Goal: Transaction & Acquisition: Obtain resource

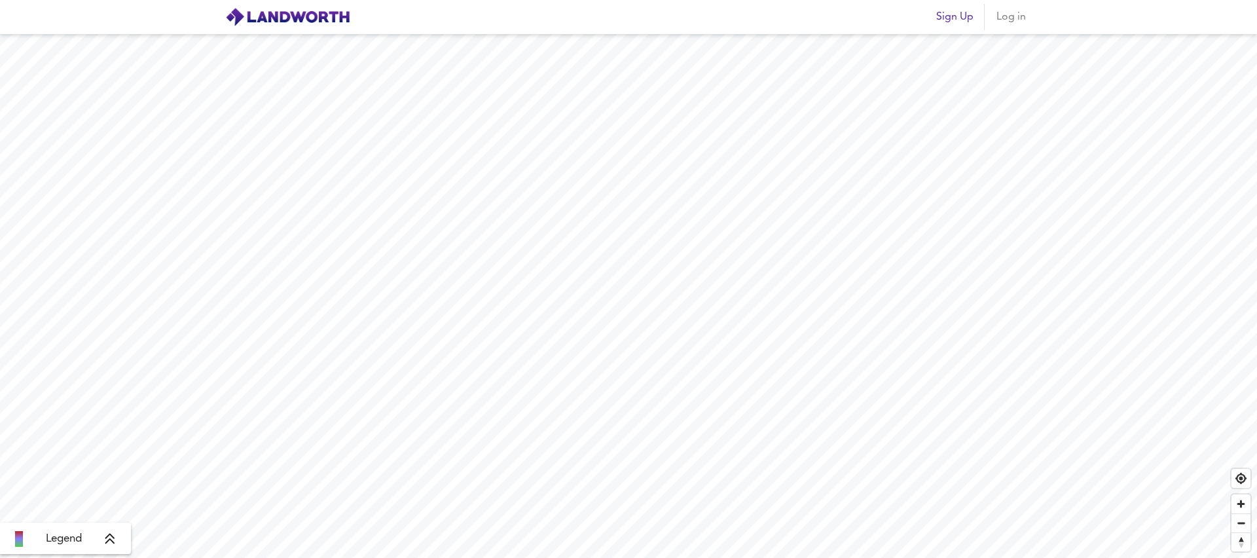
click at [1018, 18] on span "Log in" at bounding box center [1010, 17] width 31 height 18
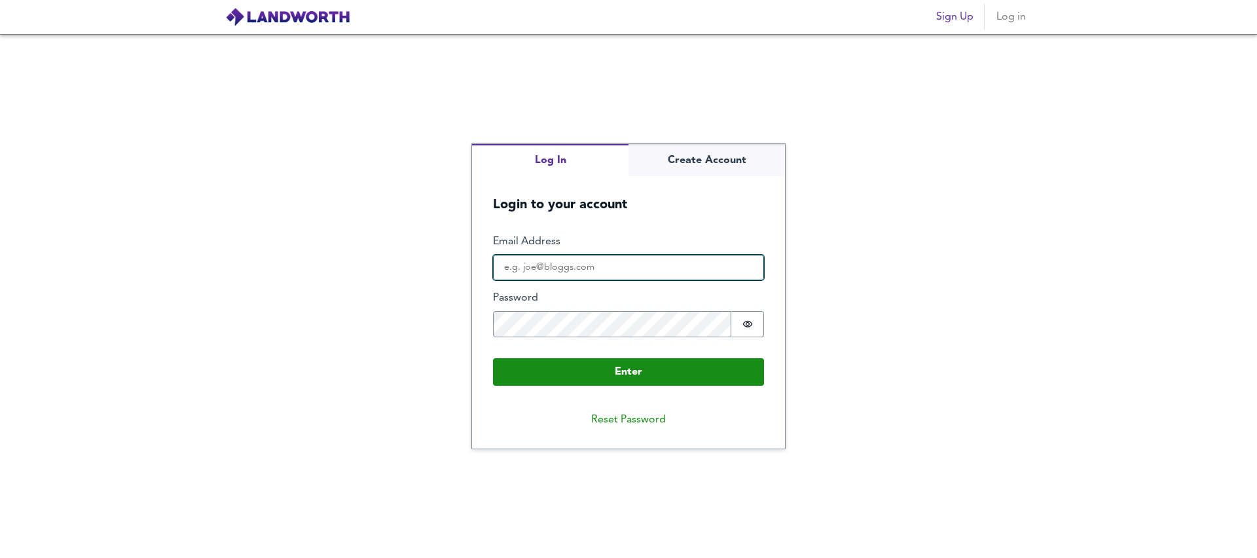
click at [555, 273] on input "Email Address" at bounding box center [628, 268] width 271 height 26
type input "testpropertyeg10000@gmail.com"
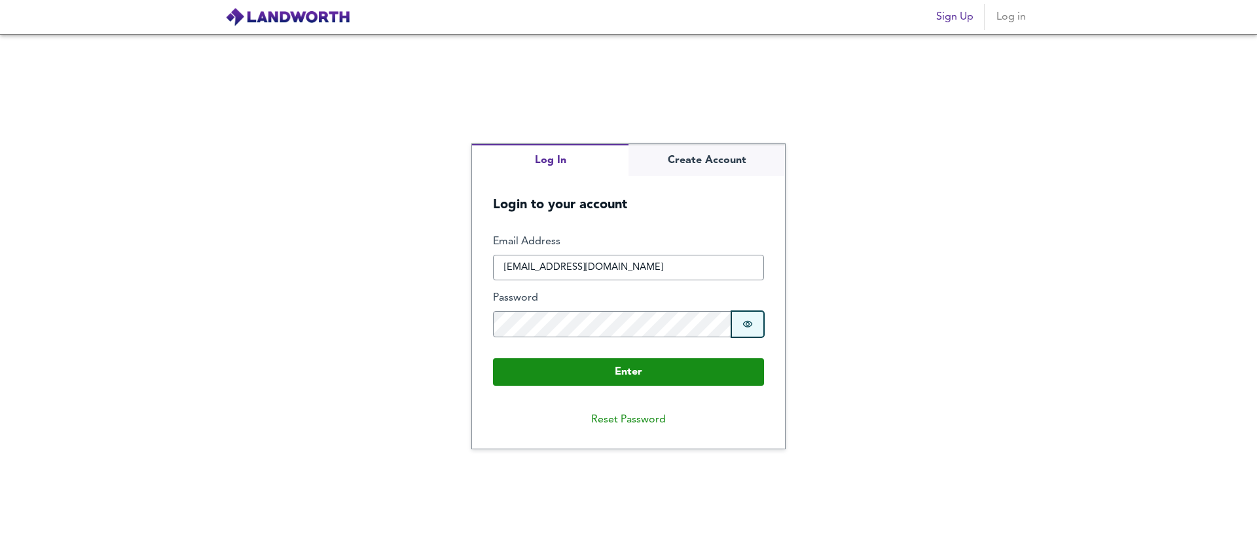
click at [760, 325] on button "Password is hidden" at bounding box center [747, 324] width 33 height 26
click at [759, 325] on button "Password is shown" at bounding box center [747, 324] width 33 height 26
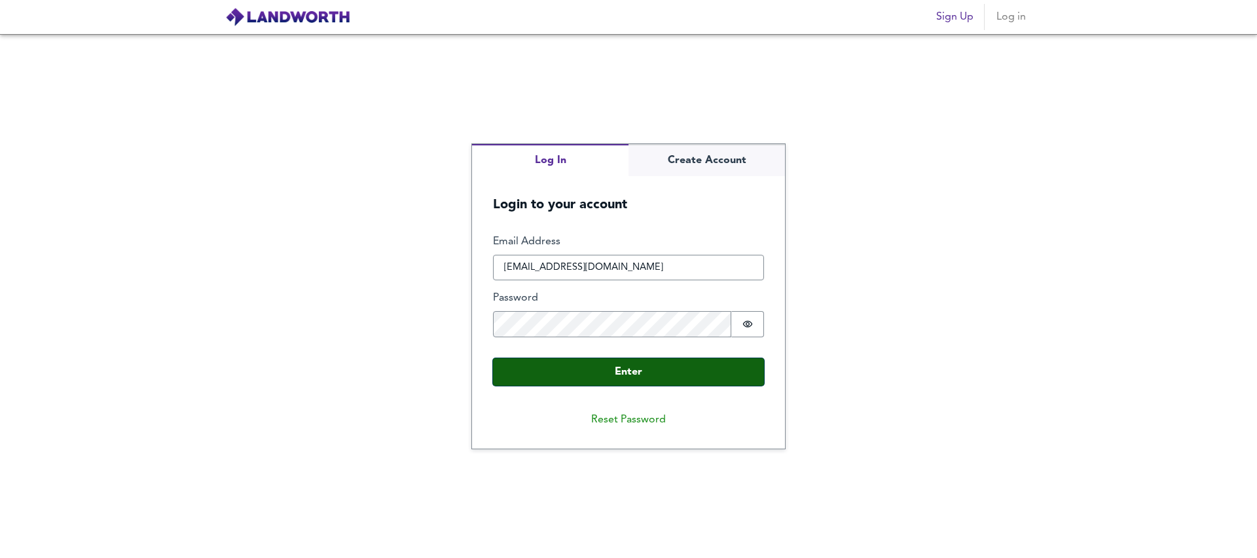
click at [612, 371] on button "Enter" at bounding box center [628, 372] width 271 height 28
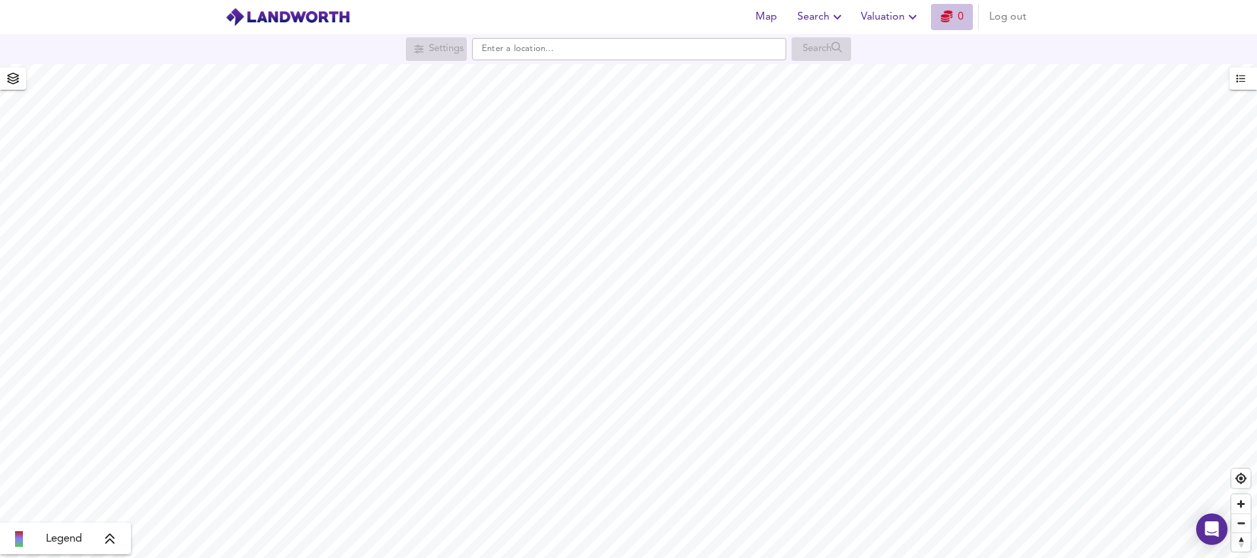
click at [947, 14] on icon "button" at bounding box center [947, 16] width 12 height 12
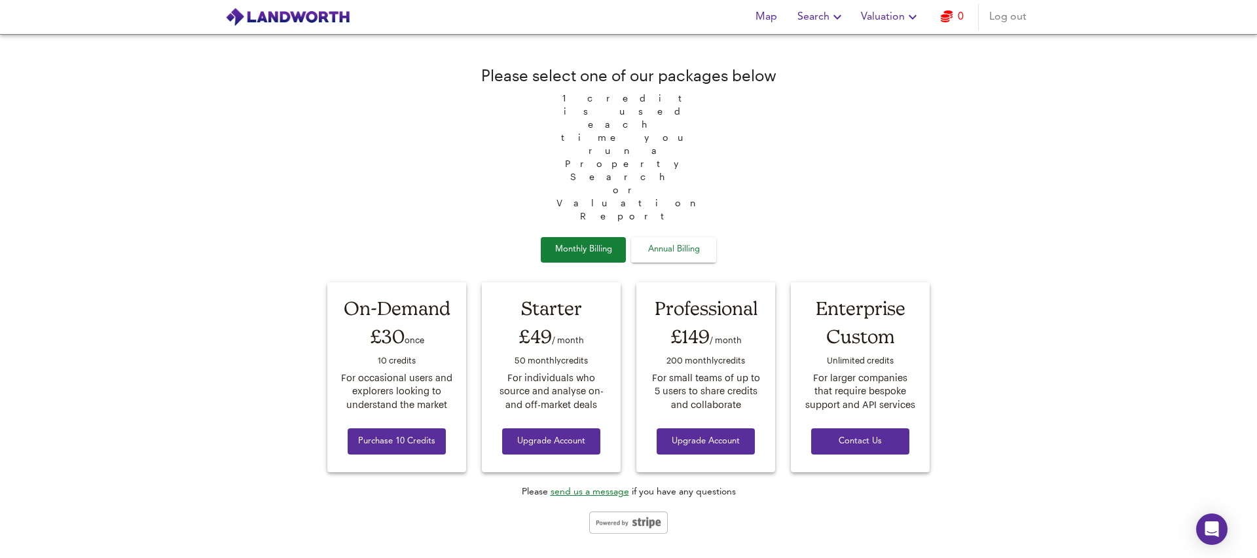
click at [806, 20] on span "Search" at bounding box center [822, 17] width 48 height 18
click at [800, 43] on li "New Search" at bounding box center [822, 47] width 130 height 24
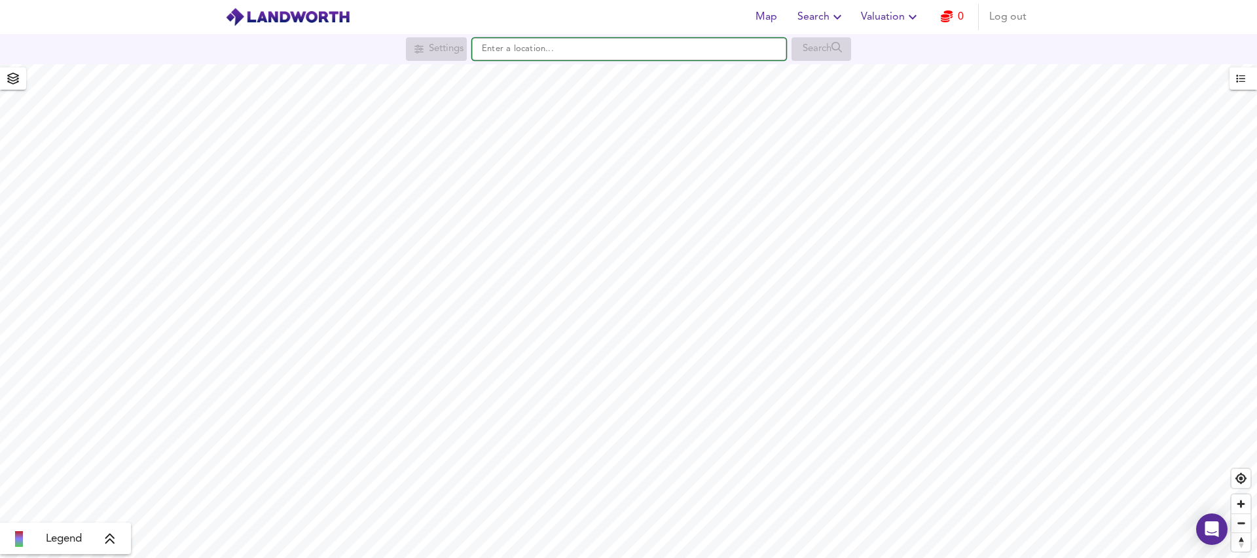
click at [597, 51] on input "text" at bounding box center [629, 49] width 314 height 22
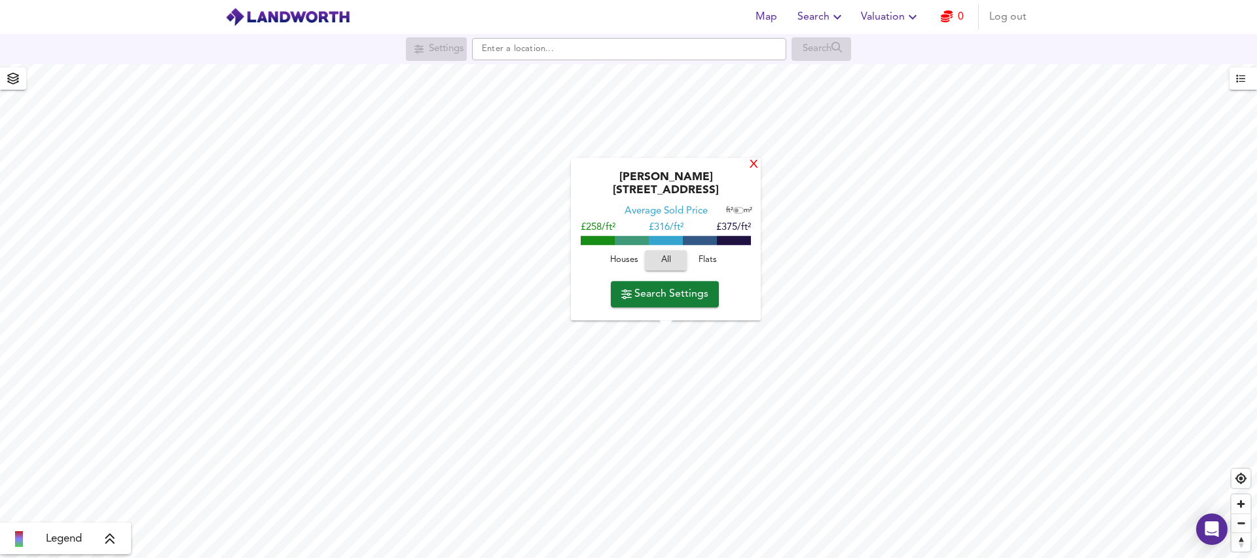
click at [752, 172] on div "X" at bounding box center [753, 165] width 11 height 12
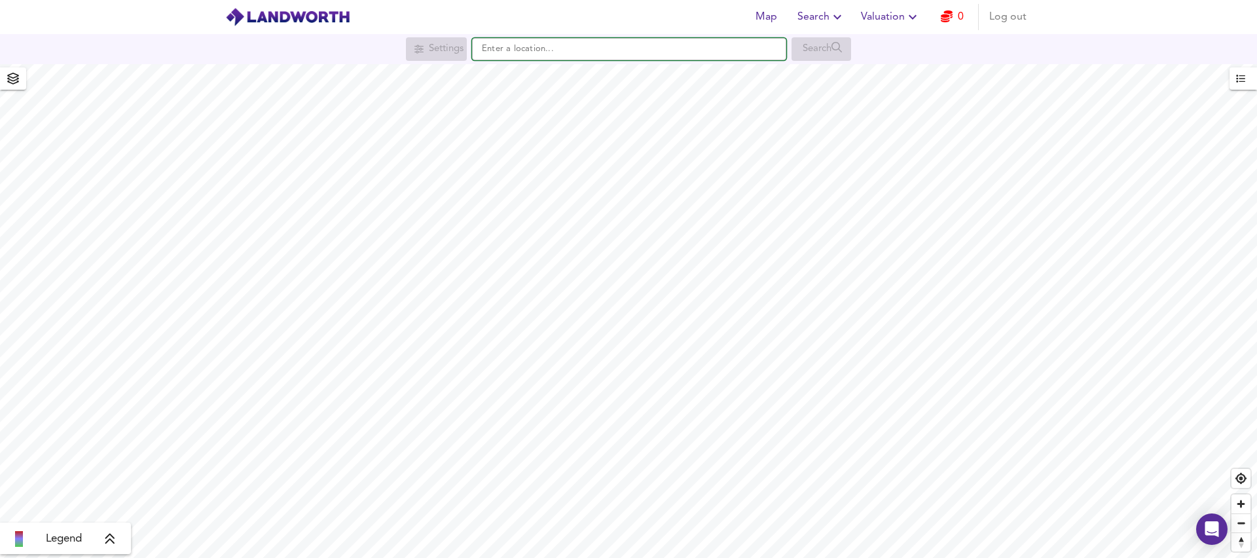
click at [558, 50] on input "text" at bounding box center [629, 49] width 314 height 22
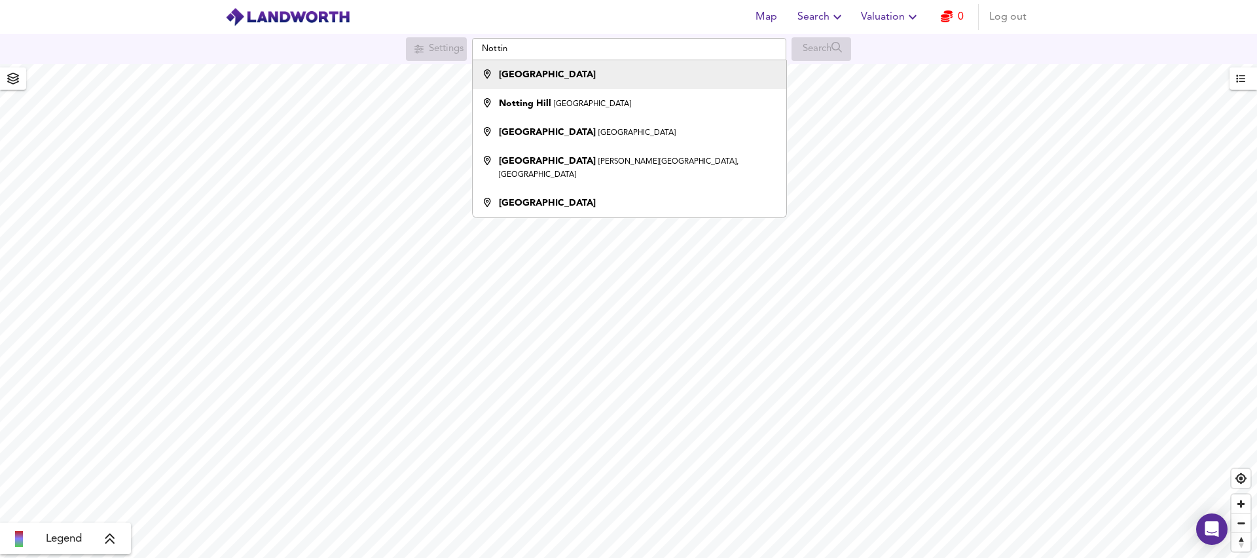
click at [559, 76] on div "[GEOGRAPHIC_DATA]" at bounding box center [626, 74] width 301 height 13
type input "[GEOGRAPHIC_DATA]"
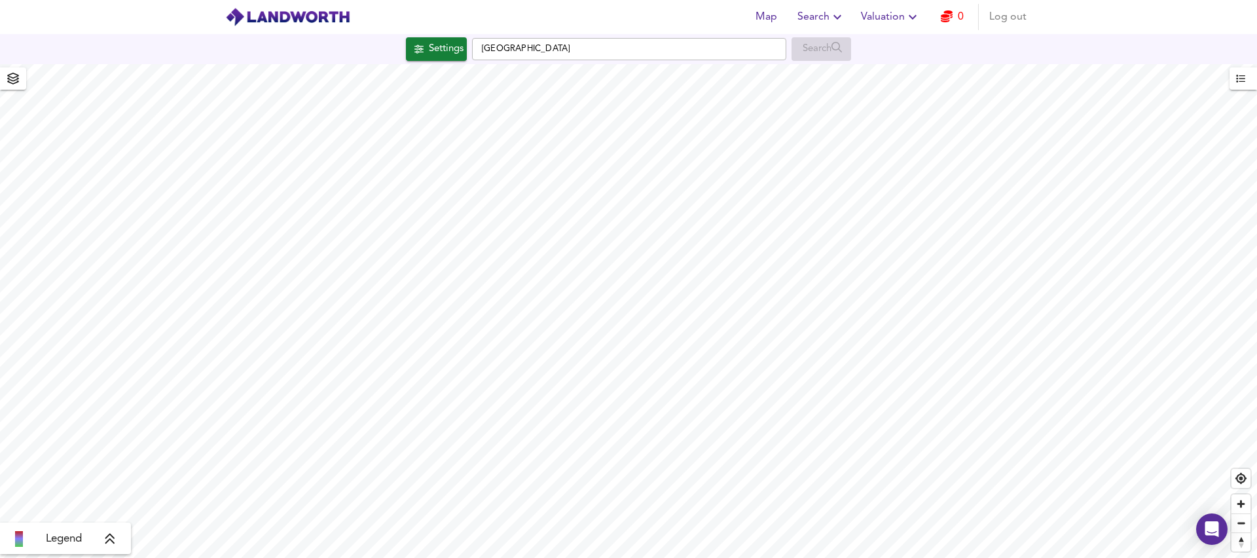
checkbox input "false"
checkbox input "true"
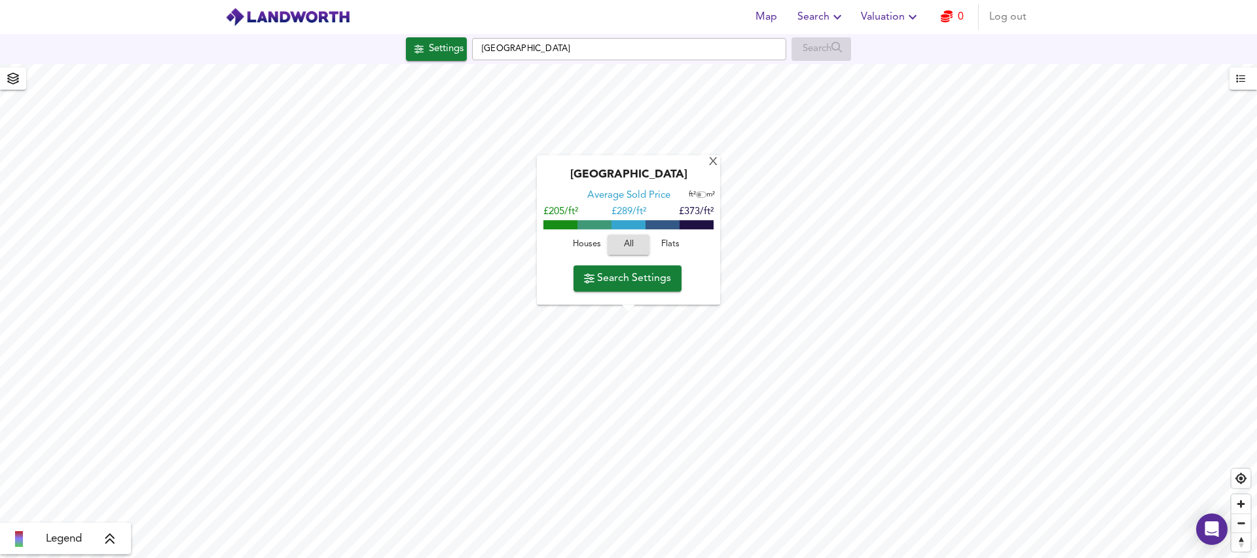
click at [576, 239] on span "Houses" at bounding box center [586, 245] width 35 height 15
click at [616, 280] on span "Search Settings" at bounding box center [627, 278] width 87 height 18
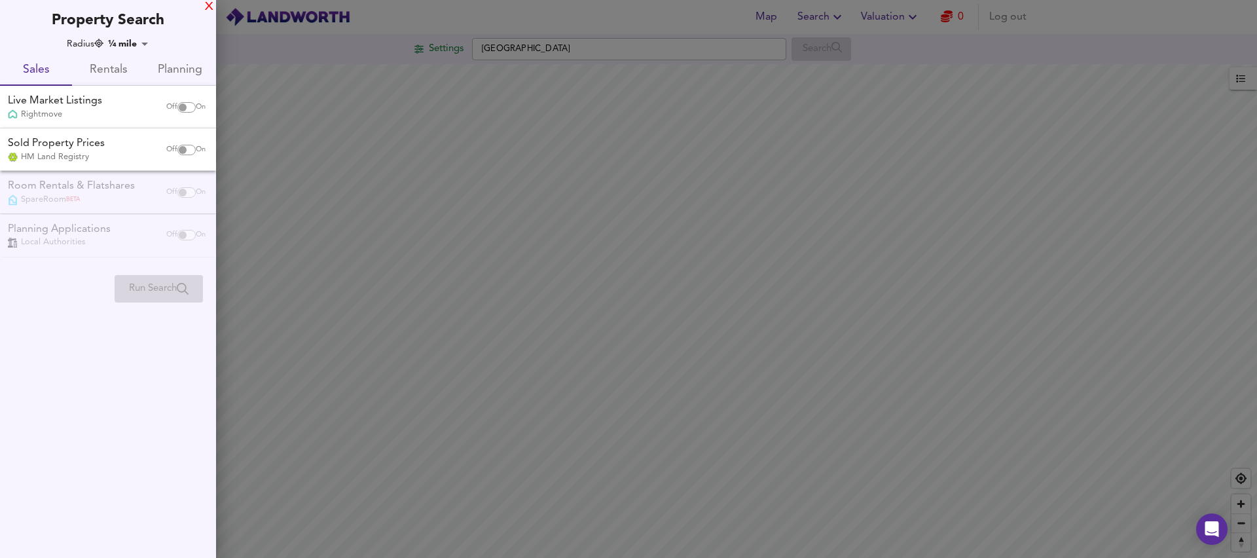
click at [206, 8] on div "X" at bounding box center [209, 7] width 9 height 9
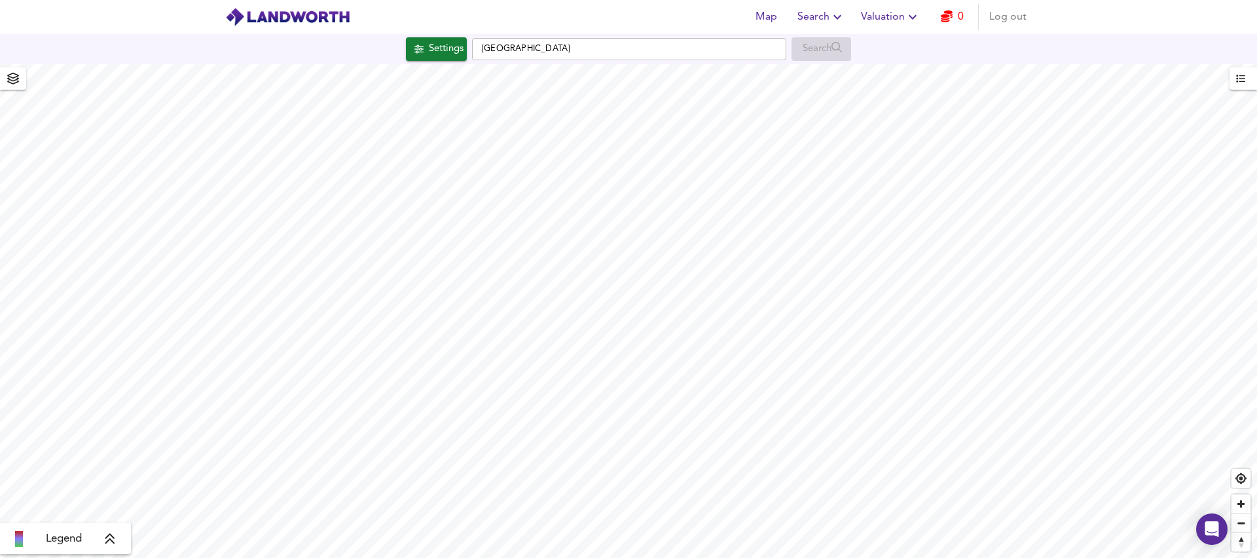
click at [409, 41] on span "Settings" at bounding box center [436, 49] width 54 height 17
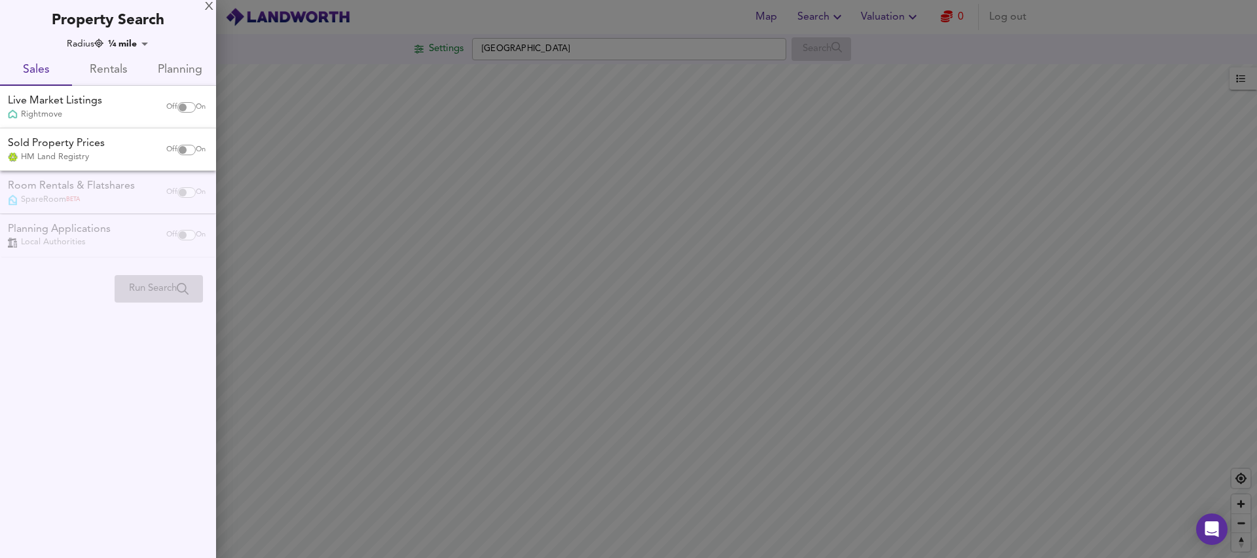
click at [110, 41] on body "Map Search Valuation 0 Log out Settings [GEOGRAPHIC_DATA] Search Legend UK Aver…" at bounding box center [628, 279] width 1257 height 558
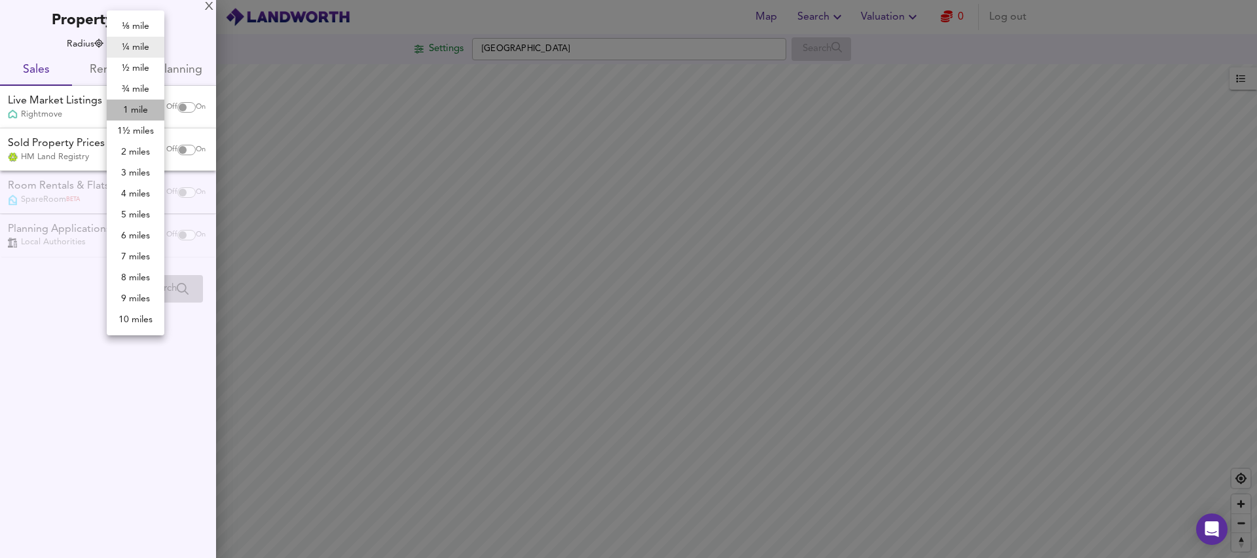
click at [139, 110] on li "1 mile" at bounding box center [136, 110] width 58 height 21
type input "1609"
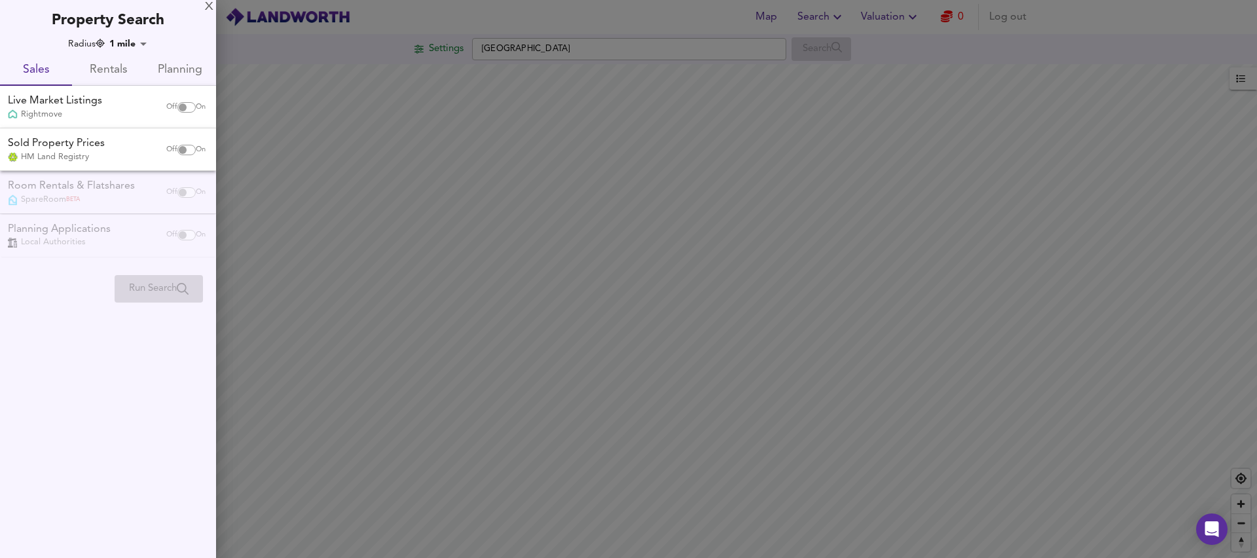
drag, startPoint x: 1088, startPoint y: 295, endPoint x: 1065, endPoint y: 287, distance: 23.6
click at [1087, 295] on div at bounding box center [628, 279] width 1257 height 558
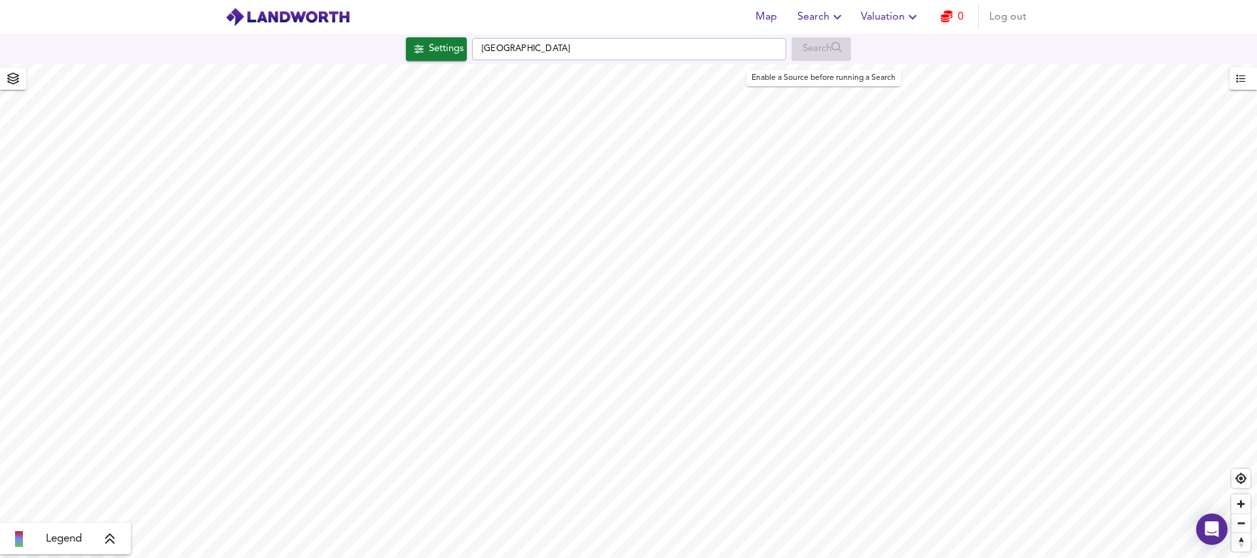
click at [817, 50] on div "Search" at bounding box center [822, 49] width 60 height 24
click at [687, 50] on input "[GEOGRAPHIC_DATA]" at bounding box center [629, 49] width 314 height 22
click at [822, 37] on div "Search" at bounding box center [822, 49] width 60 height 24
click at [437, 41] on div "Settings" at bounding box center [446, 49] width 35 height 17
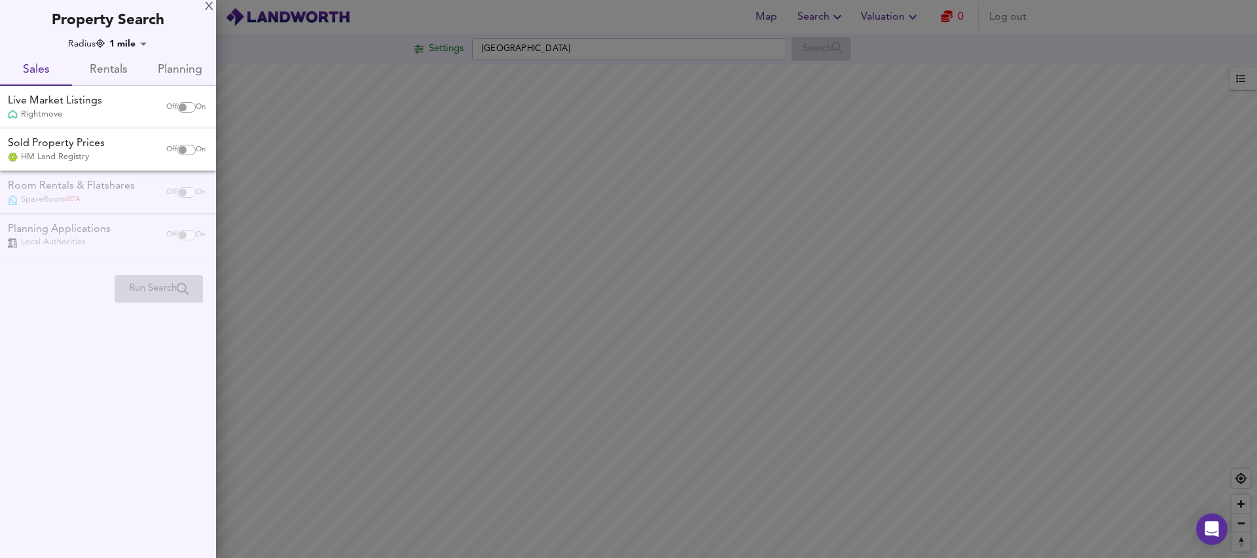
click at [189, 107] on input "checkbox" at bounding box center [182, 107] width 31 height 10
checkbox input "true"
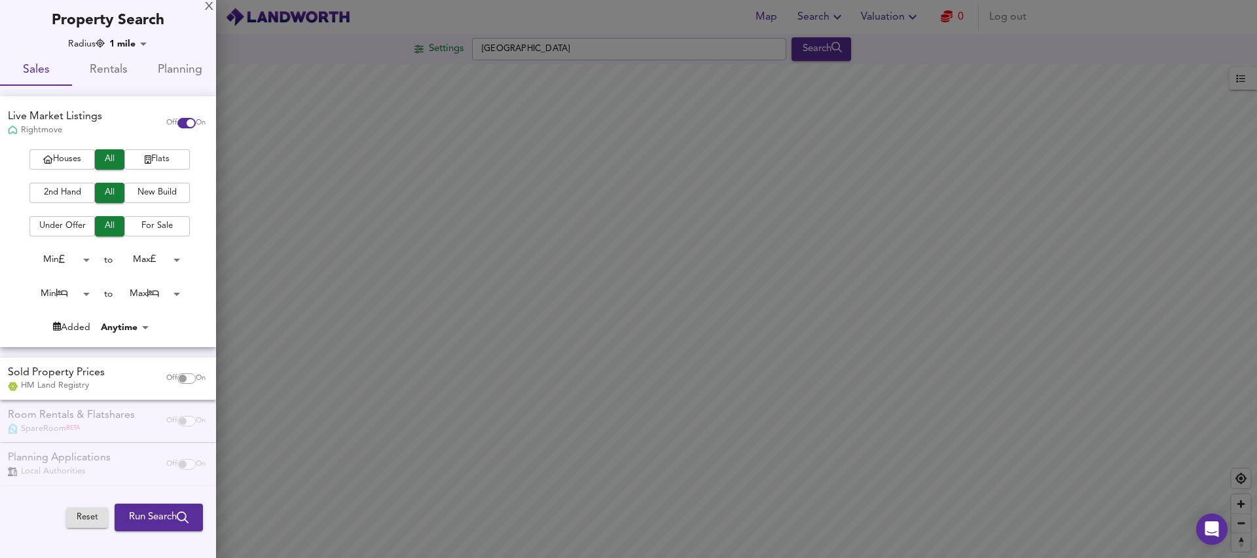
click at [183, 380] on input "checkbox" at bounding box center [182, 378] width 31 height 10
checkbox input "true"
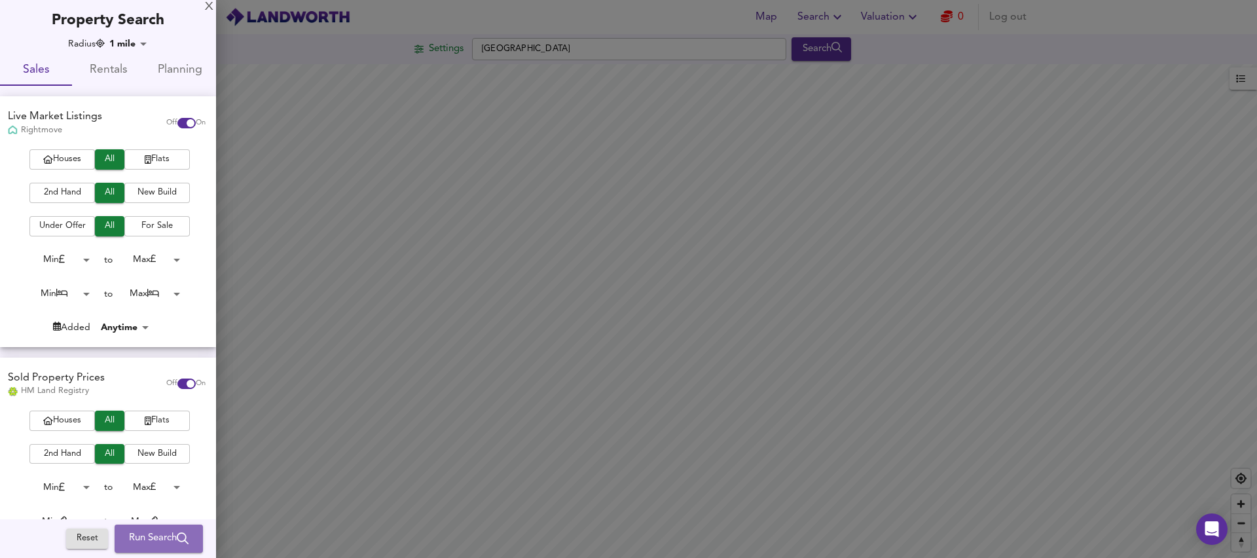
click at [158, 535] on span "Run Search" at bounding box center [159, 538] width 60 height 17
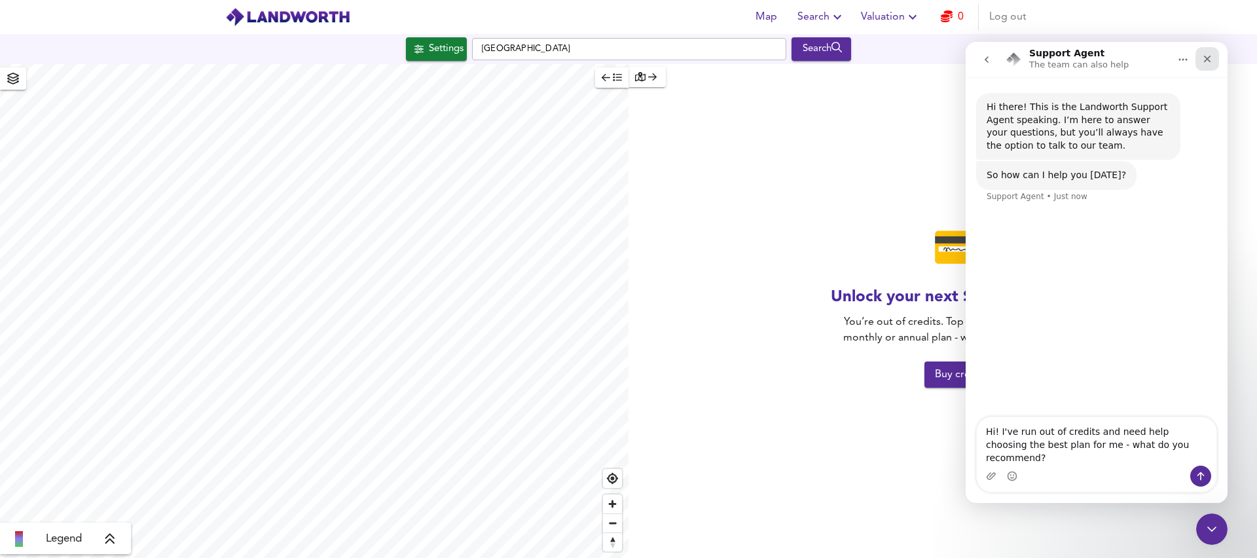
click at [1206, 61] on icon "Close" at bounding box center [1207, 59] width 10 height 10
